Goal: Information Seeking & Learning: Learn about a topic

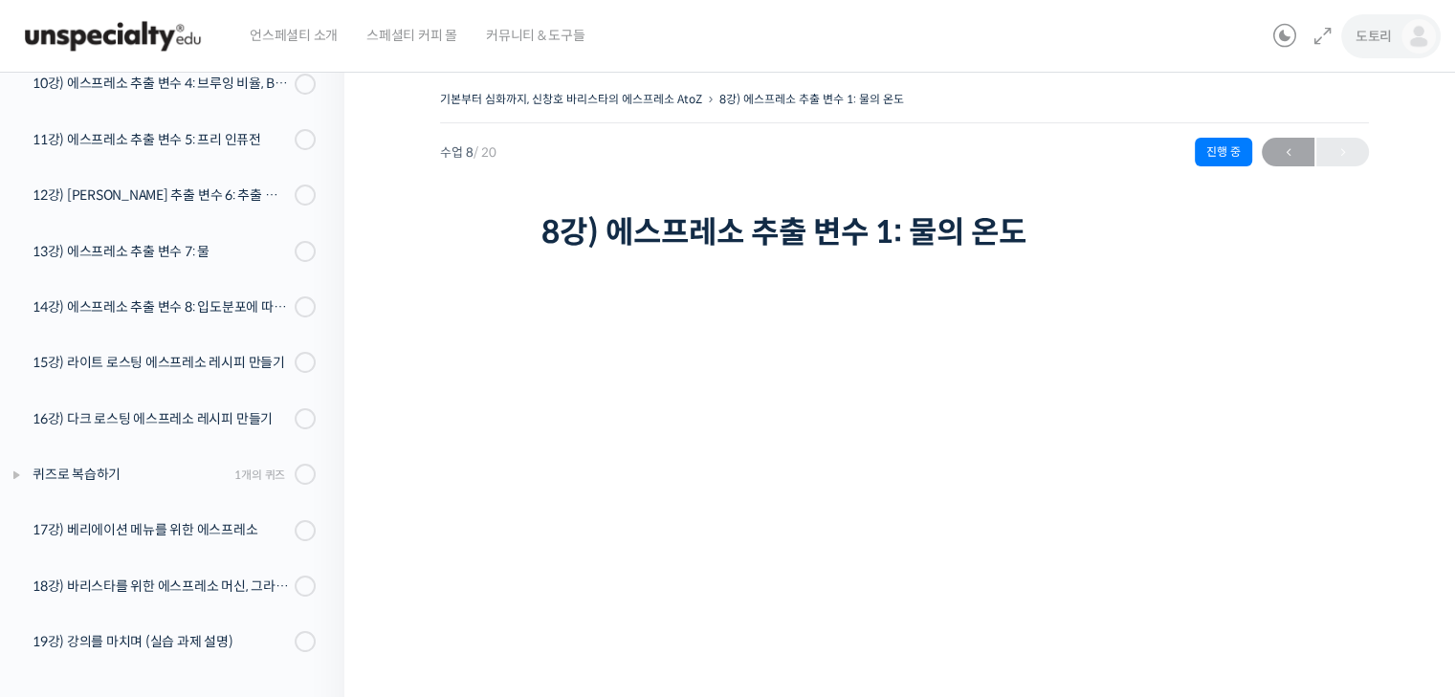
click at [1431, 35] on img at bounding box center [1418, 36] width 34 height 34
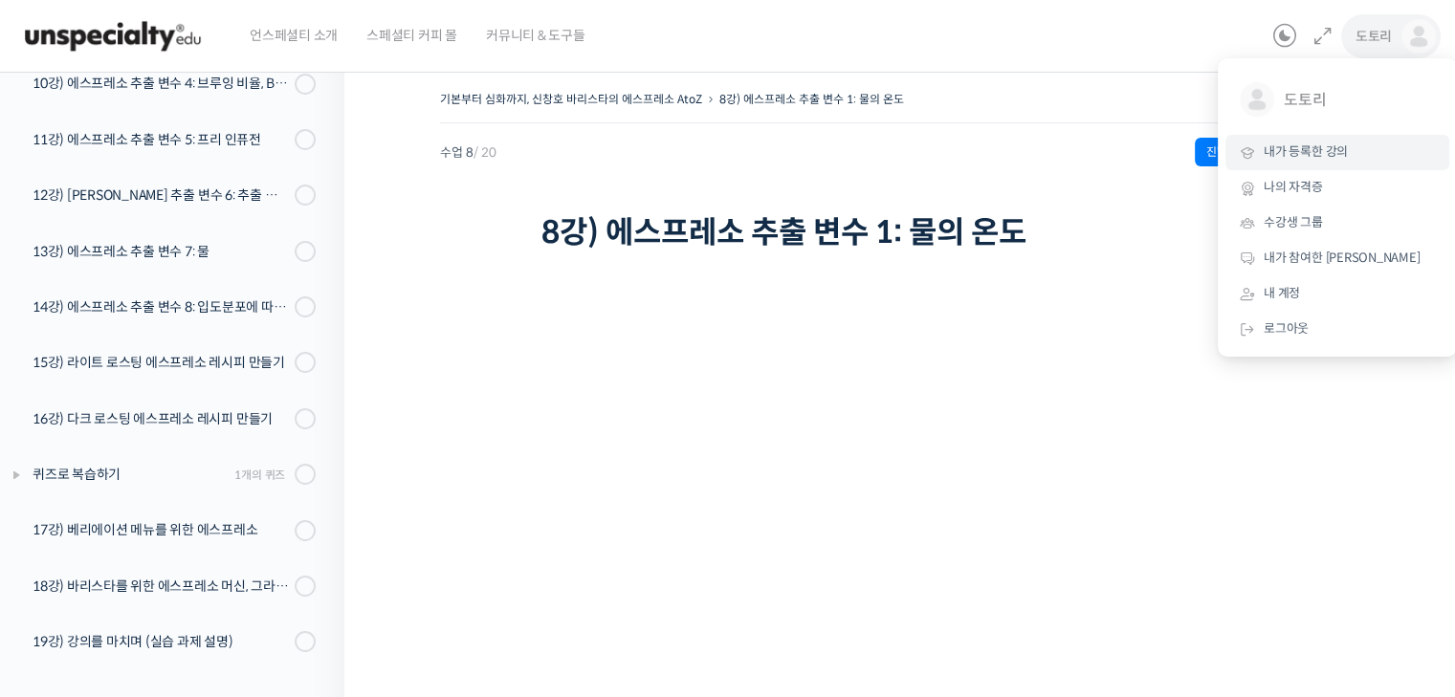
click at [1356, 149] on link "내가 등록한 강의" at bounding box center [1337, 152] width 224 height 35
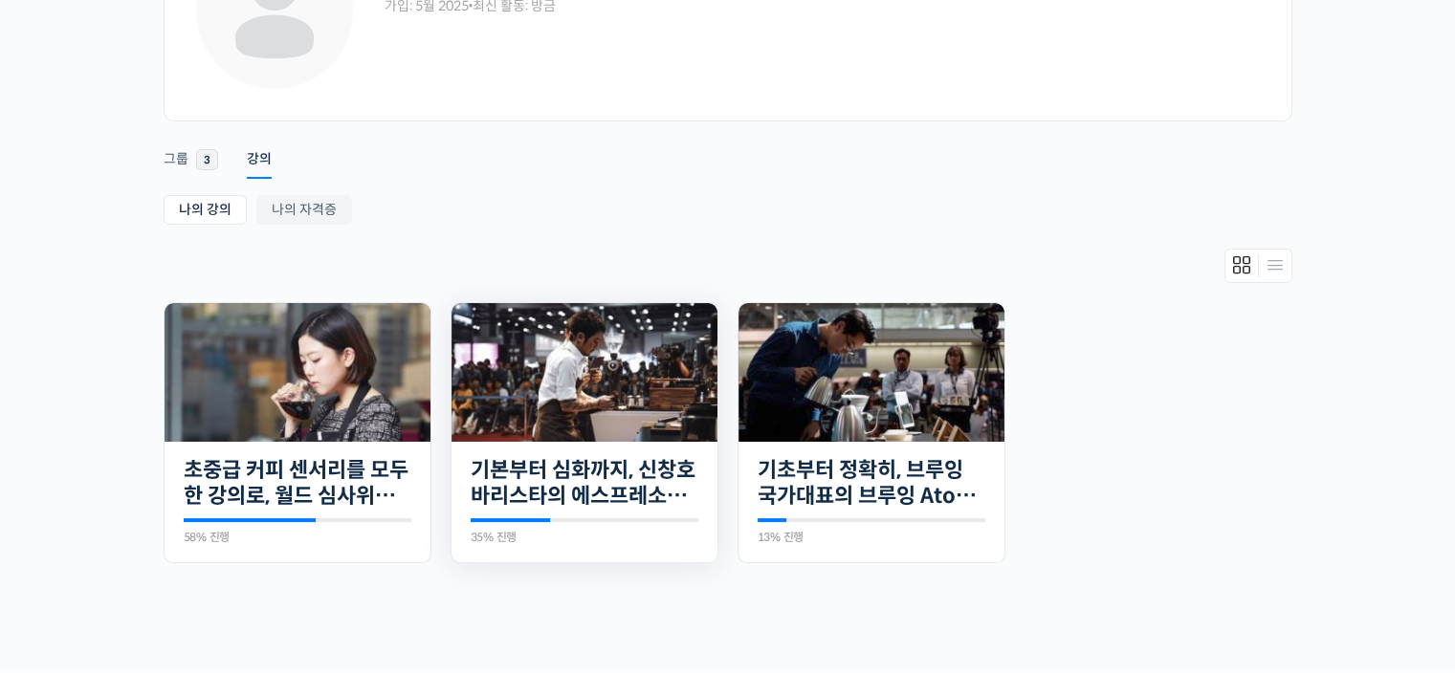
scroll to position [191, 0]
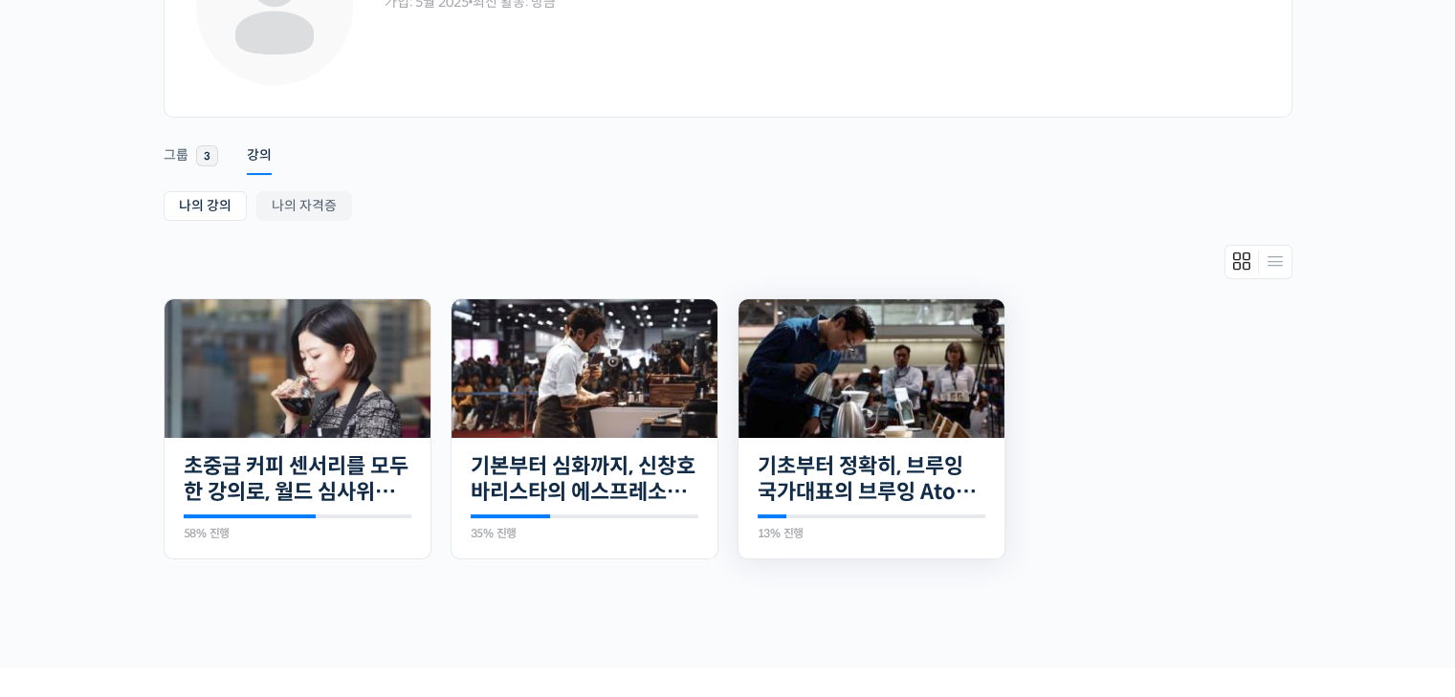
click at [819, 383] on img at bounding box center [872, 368] width 266 height 139
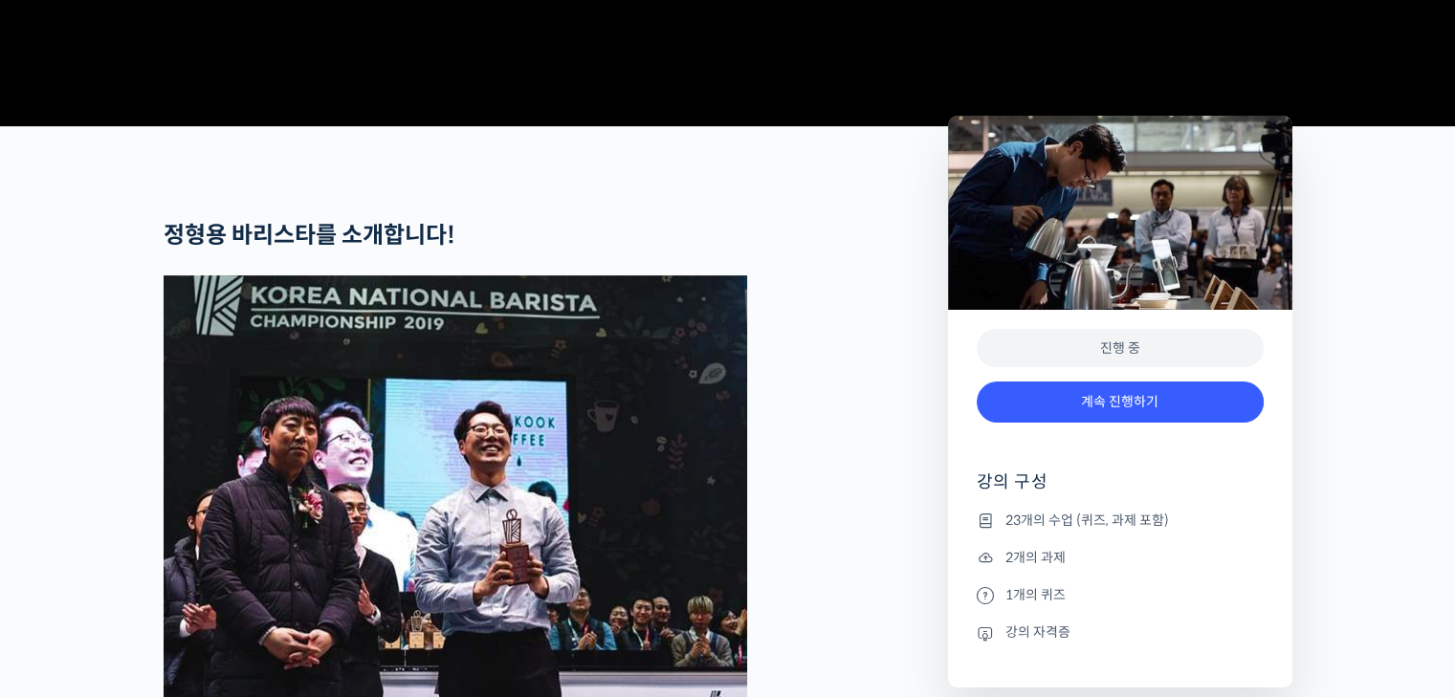
scroll to position [861, 0]
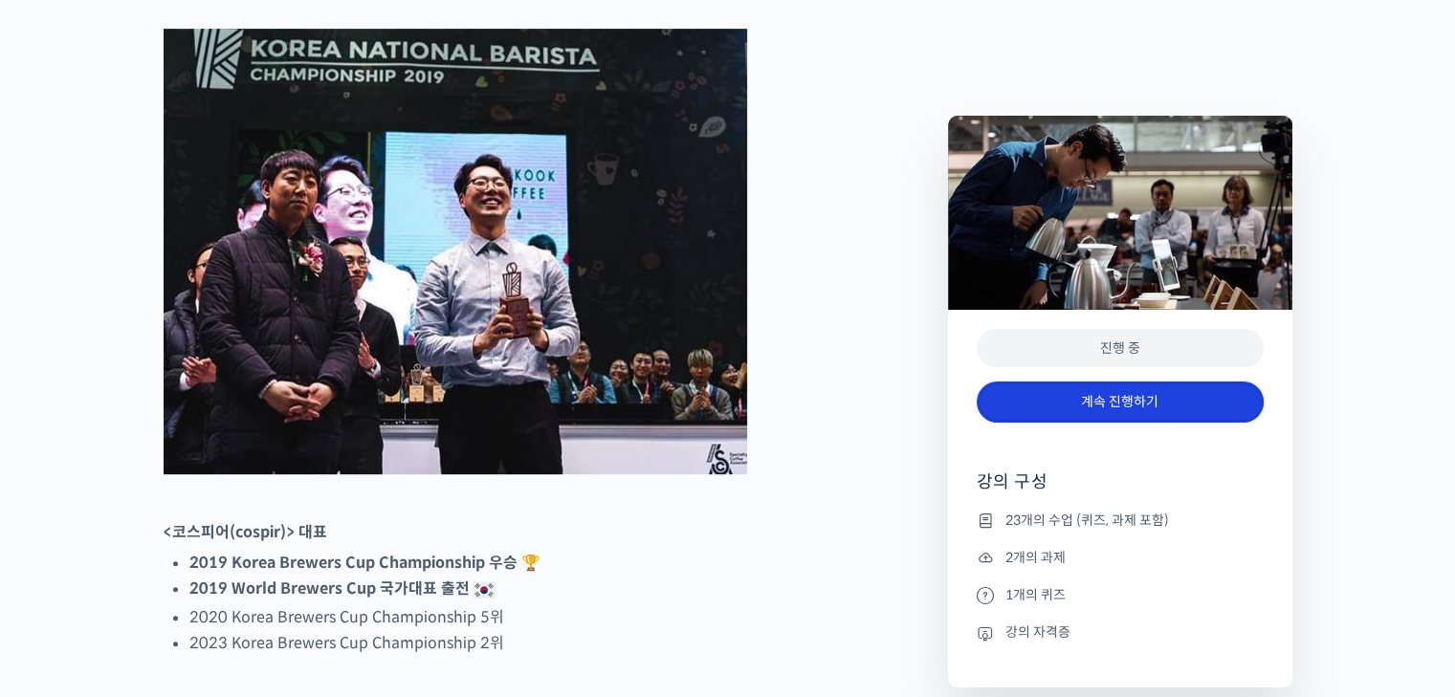
click at [1136, 405] on link "계속 진행하기" at bounding box center [1120, 402] width 287 height 41
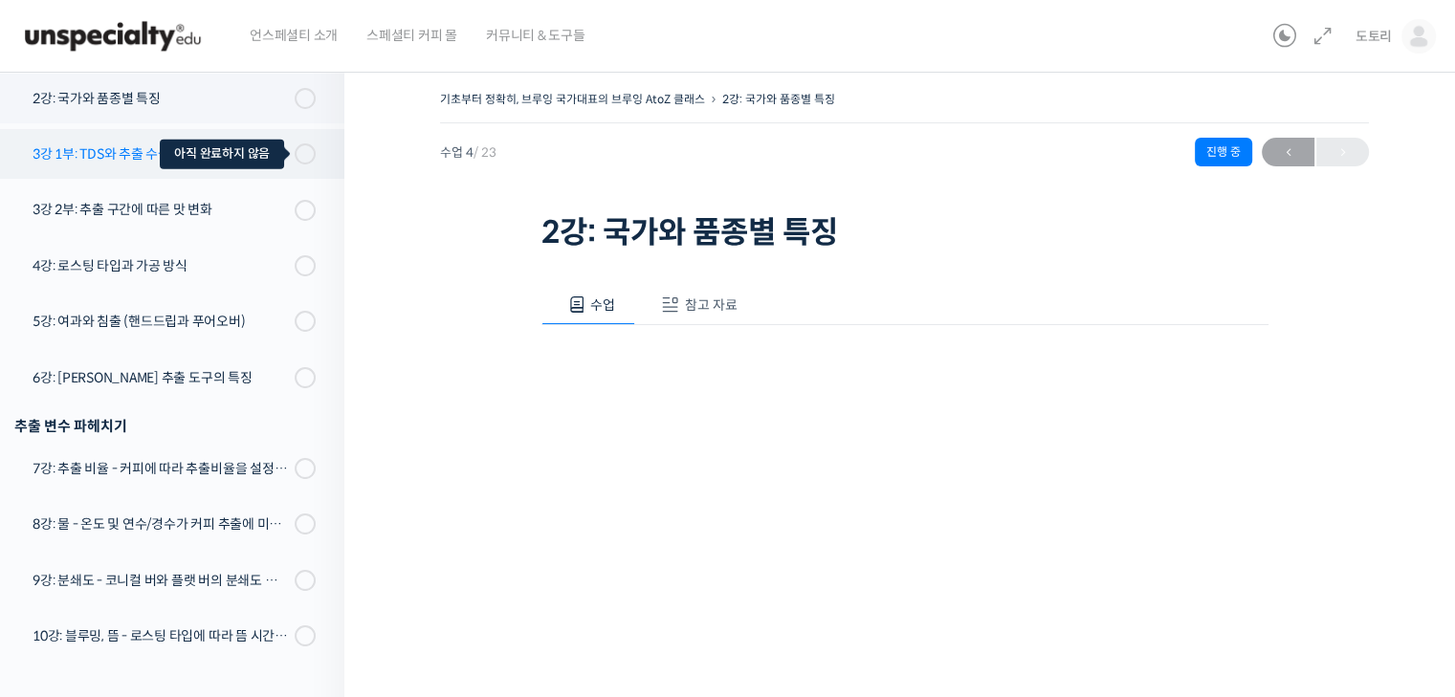
click at [295, 154] on div at bounding box center [305, 153] width 21 height 21
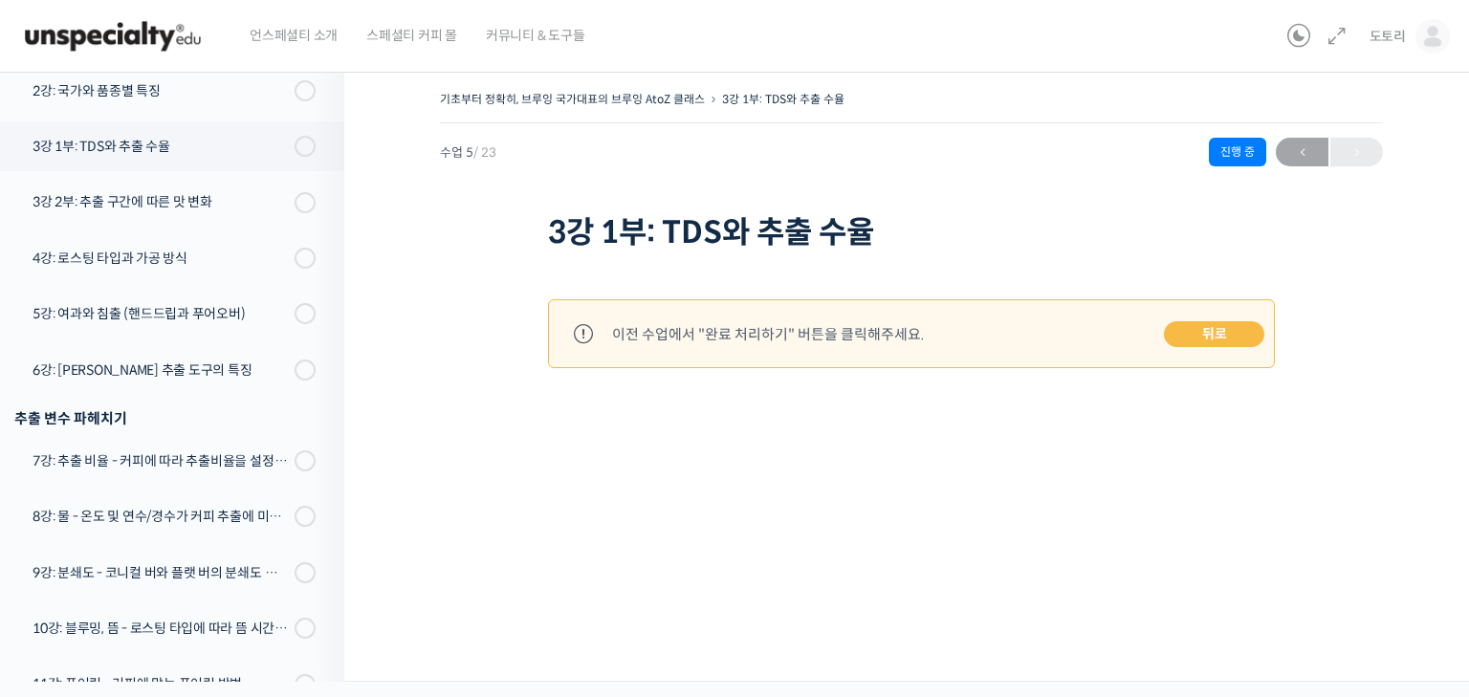
scroll to position [541, 0]
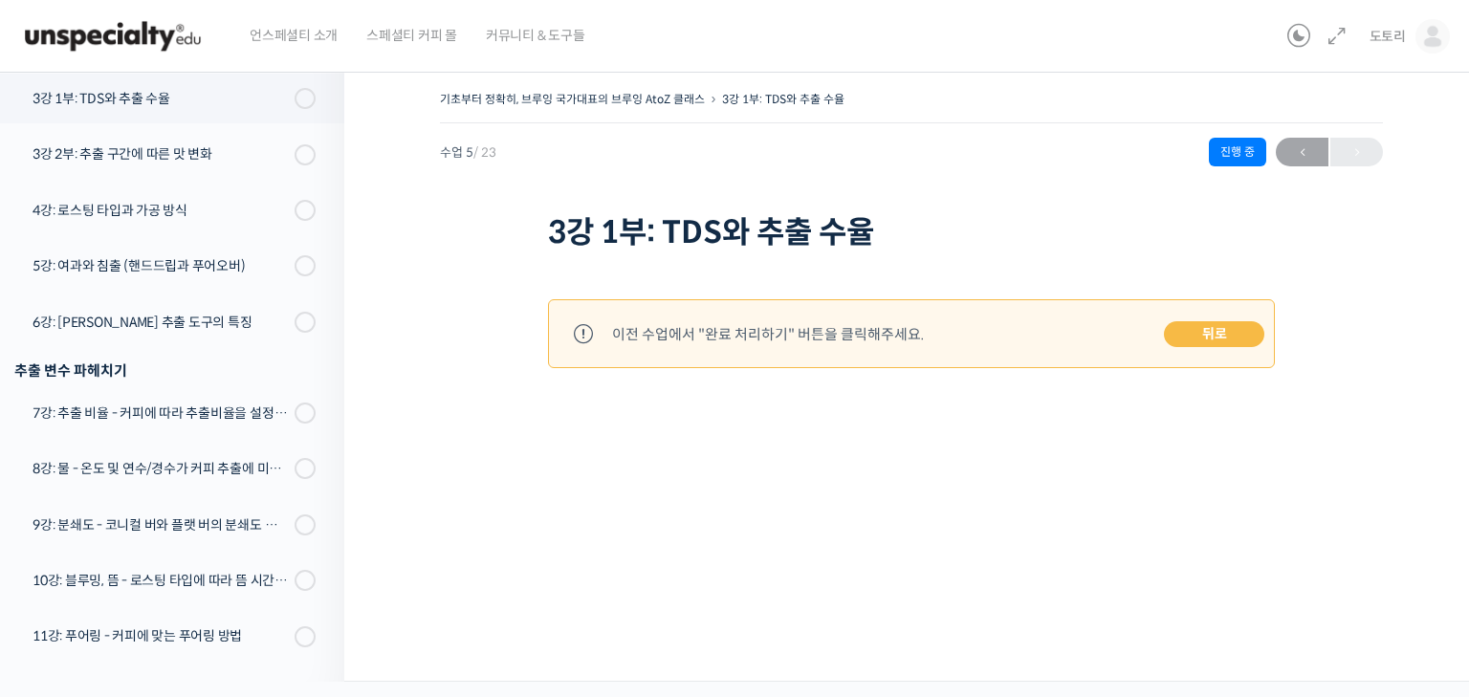
click at [1233, 338] on link "뒤로" at bounding box center [1214, 334] width 100 height 27
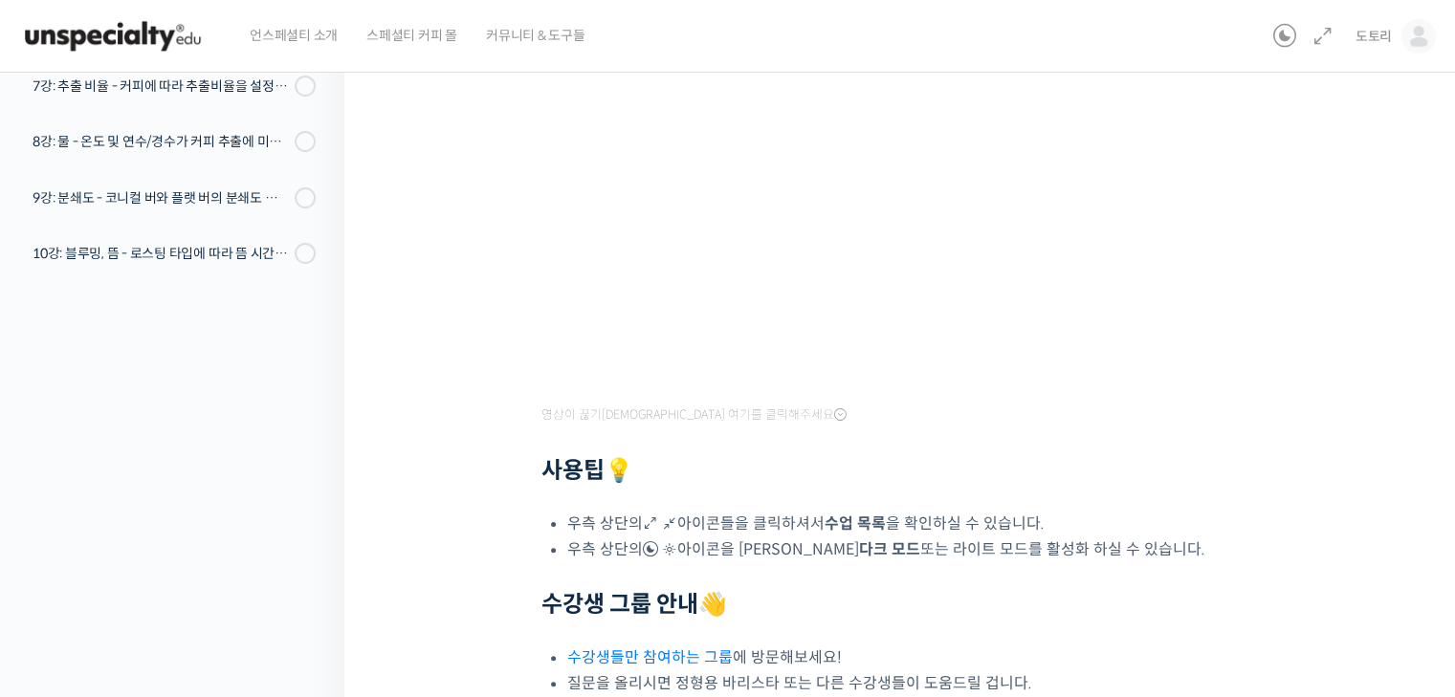
scroll to position [191, 0]
